Goal: Task Accomplishment & Management: Complete application form

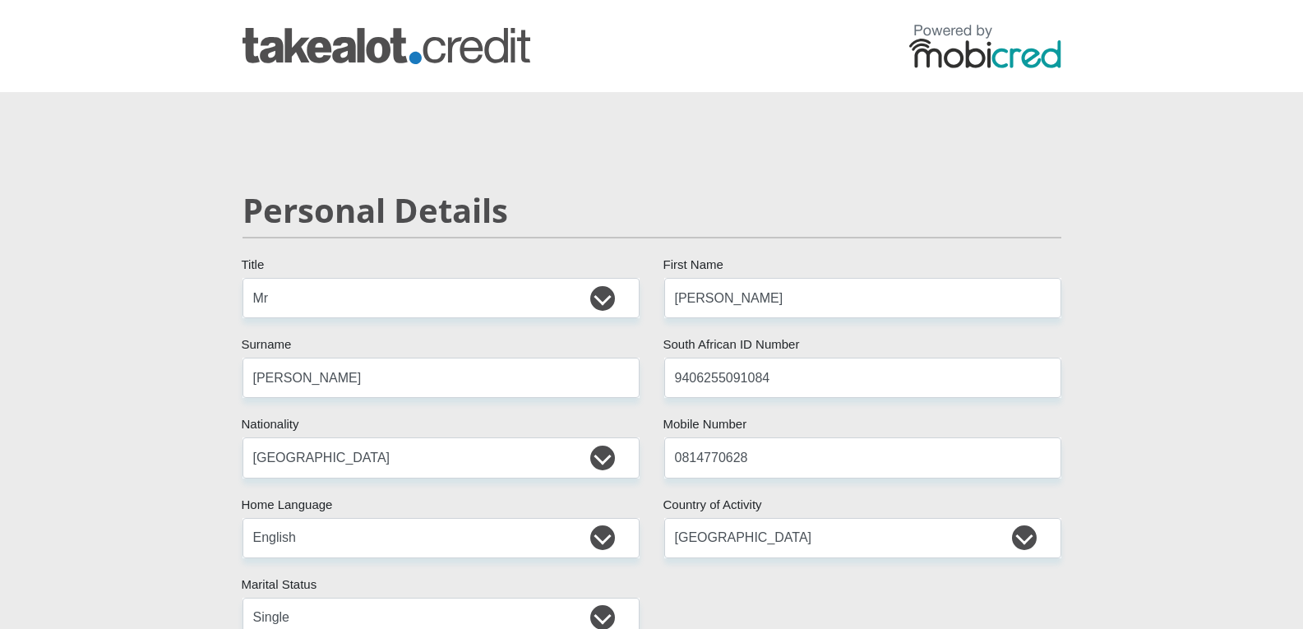
select select "Mr"
select select "ZAF"
select select "eng"
select select "ZAF"
select select "2"
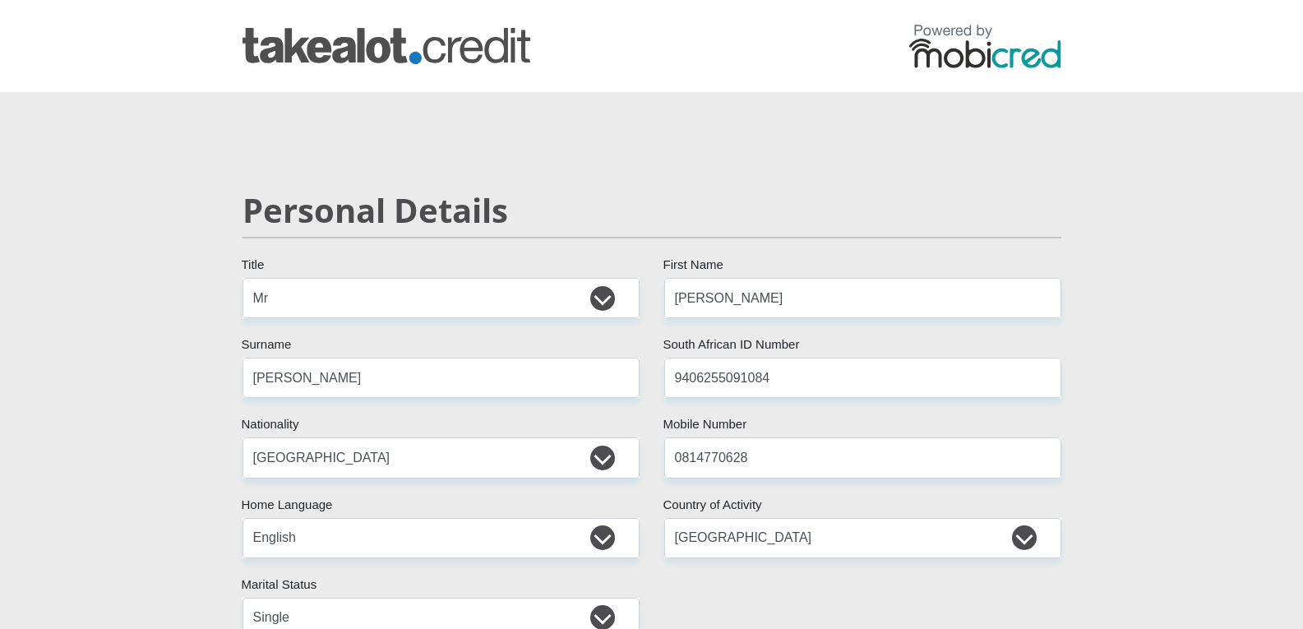
select select "Gauteng"
select select "5"
select select "parents"
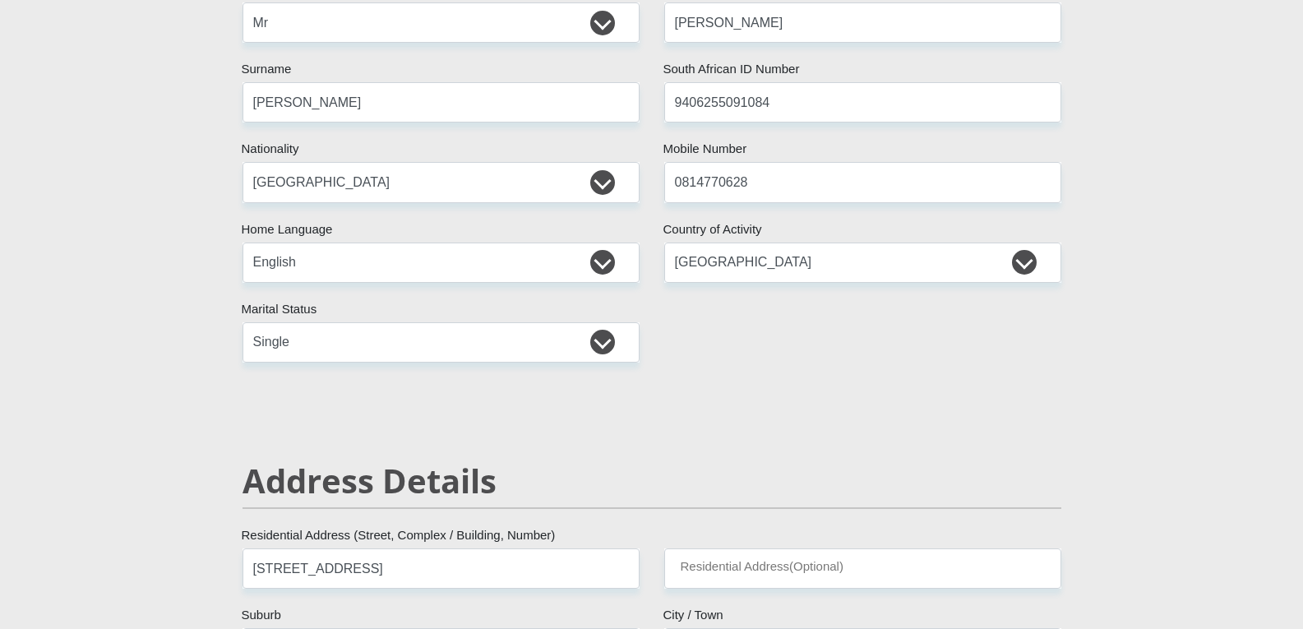
scroll to position [247, 0]
